Goal: Information Seeking & Learning: Learn about a topic

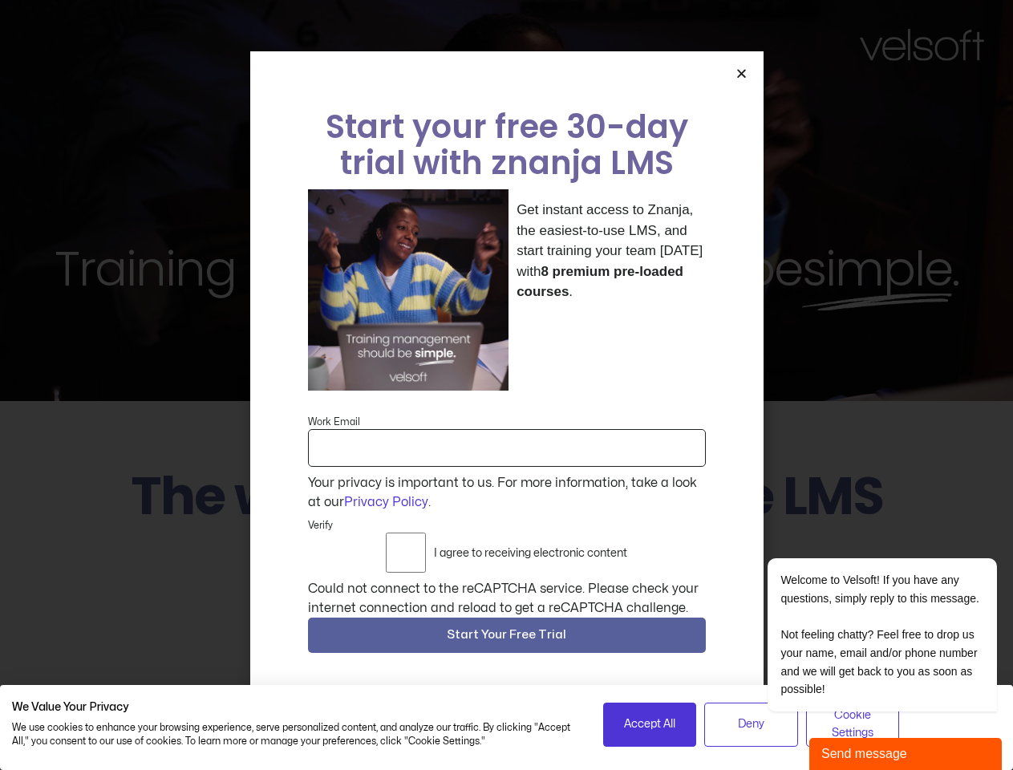
click at [506, 385] on div "Get instant access to Znanja, the easiest-to-use LMS, and start training your t…" at bounding box center [507, 289] width 398 height 201
click at [650, 724] on span "Accept All" at bounding box center [649, 724] width 51 height 18
click at [506, 385] on div "Training management should be simple ." at bounding box center [506, 200] width 1013 height 401
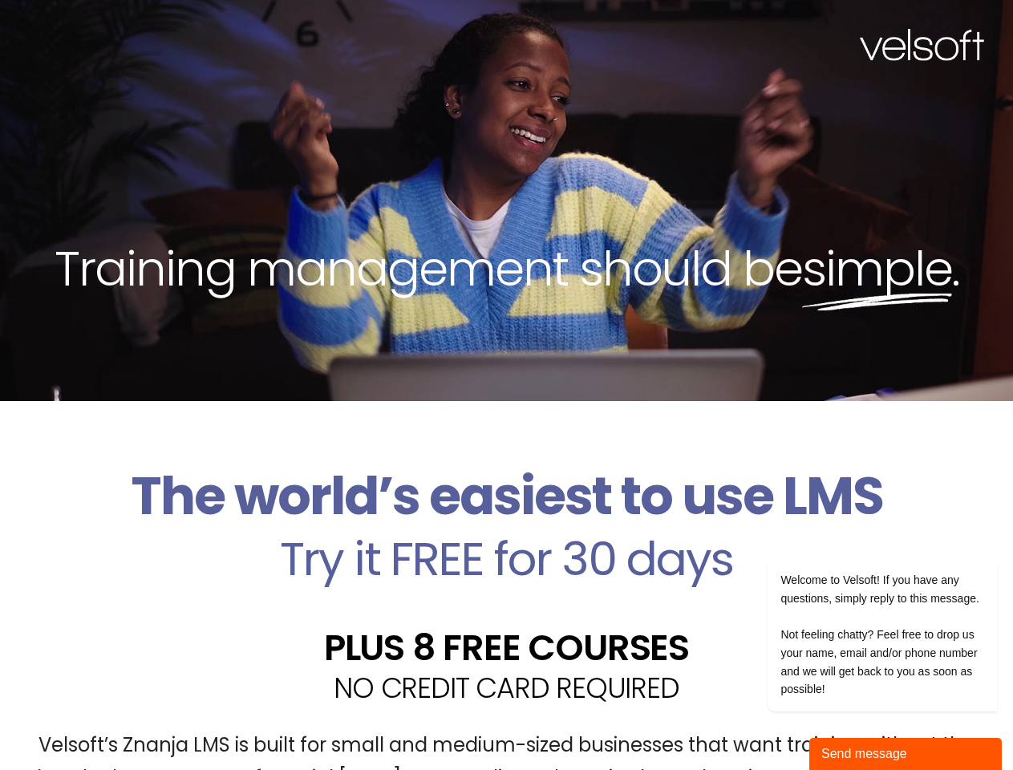
click at [741, 83] on div "Training management should be simple ." at bounding box center [506, 200] width 1013 height 401
click at [507, 639] on h2 "PLUS 8 FREE COURSES" at bounding box center [506, 647] width 989 height 36
click at [905, 754] on div "Send message" at bounding box center [905, 753] width 168 height 19
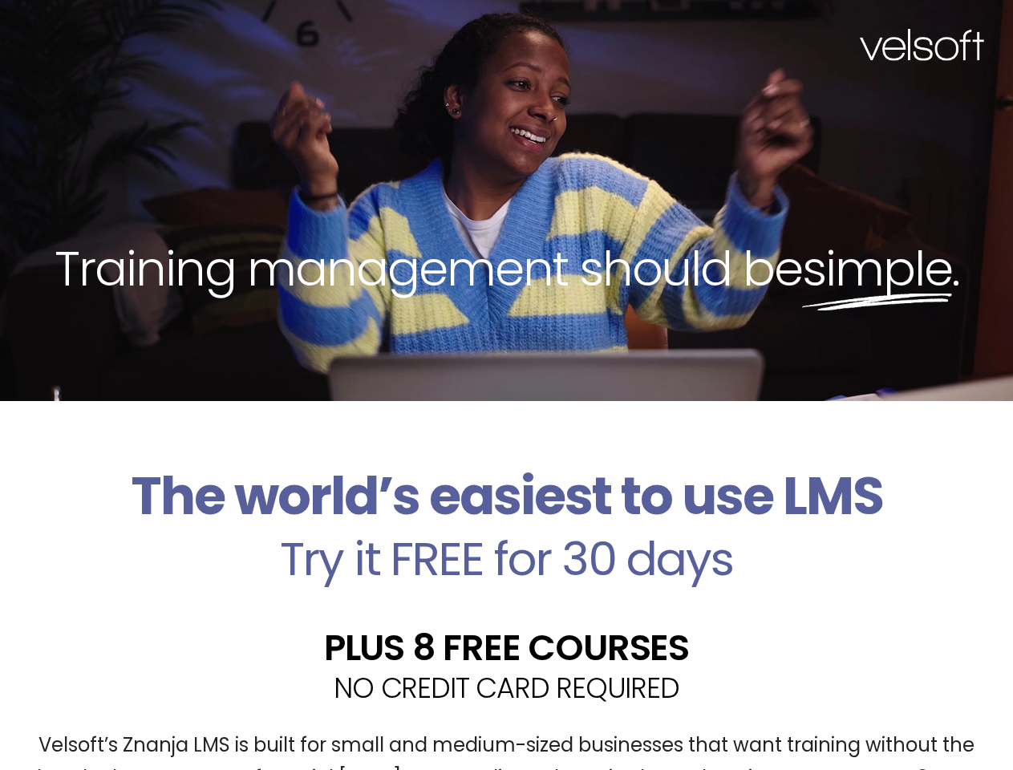
click at [986, 543] on div "Minimize Back Powered by [DOMAIN_NAME] Please fill out the form below and we wi…" at bounding box center [864, 577] width 281 height 385
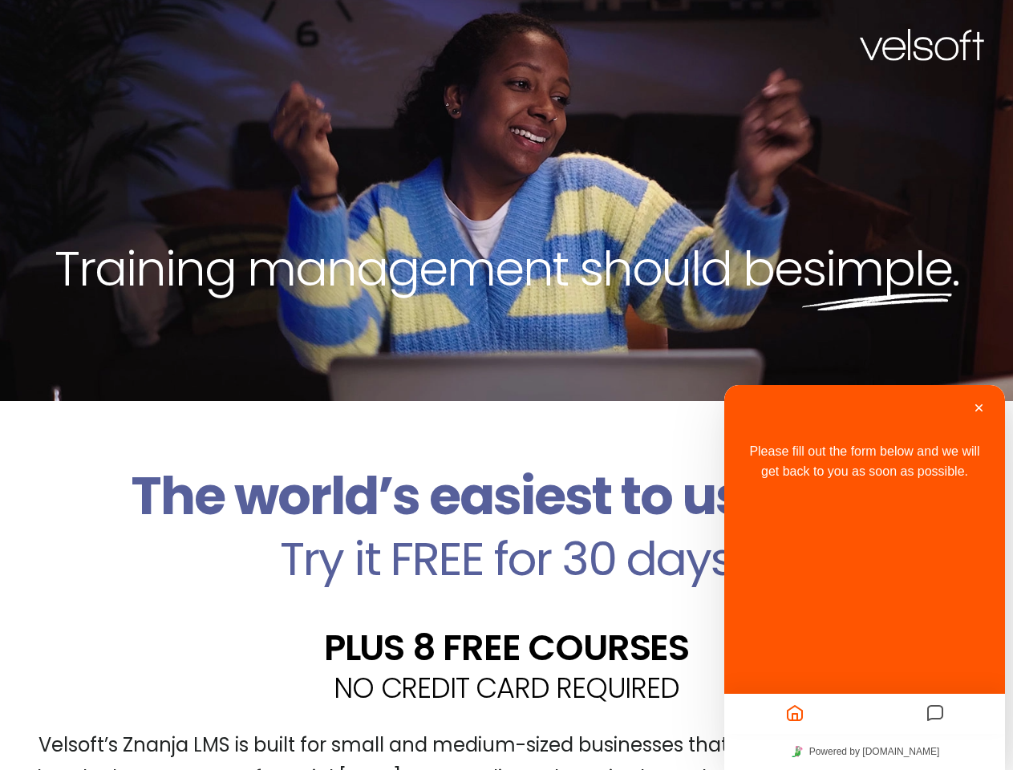
click at [861, 634] on div "Please fill out the form below and we will get back to you as soon as possible." at bounding box center [864, 559] width 281 height 349
